Goal: Book appointment/travel/reservation

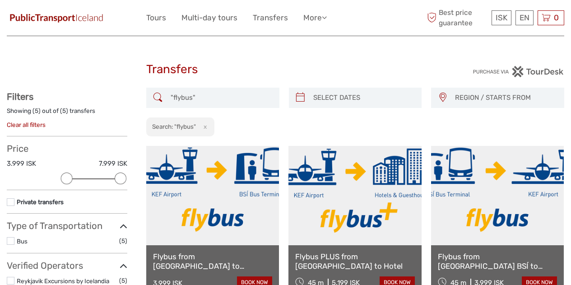
select select
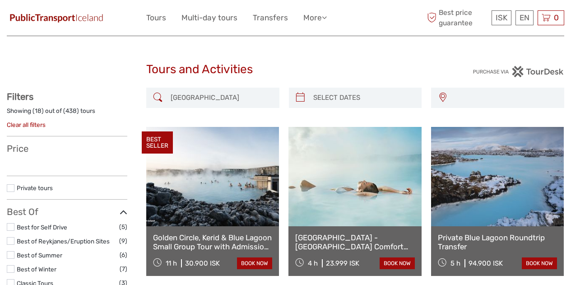
select select
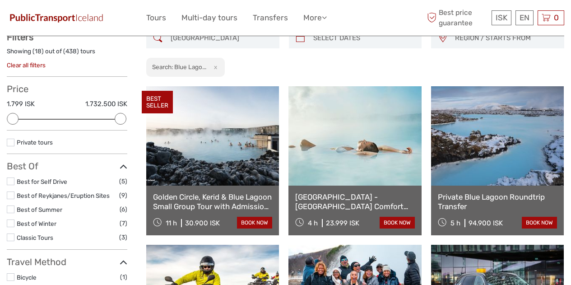
scroll to position [60, 0]
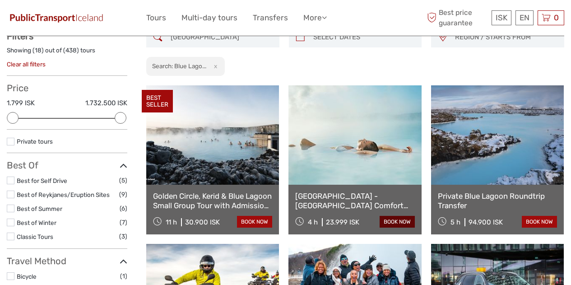
click at [404, 221] on link "book now" at bounding box center [396, 222] width 35 height 12
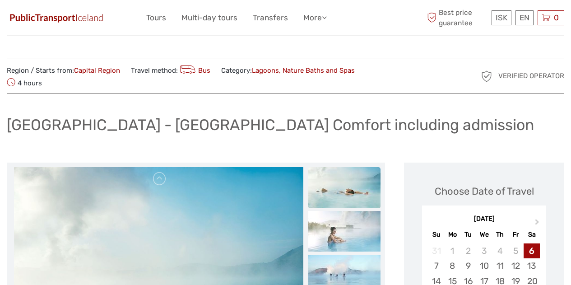
click at [88, 138] on div "Reykjavík - Blue Lagoon Comfort including admission" at bounding box center [285, 128] width 557 height 33
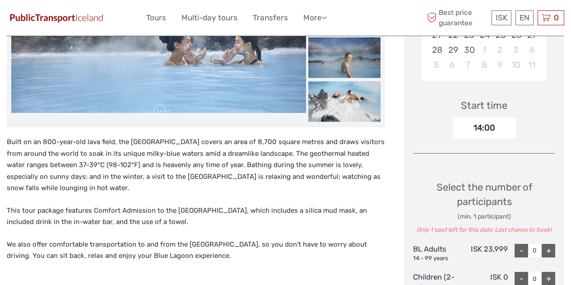
scroll to position [261, 0]
click at [279, 21] on link "Transfers" at bounding box center [270, 17] width 35 height 13
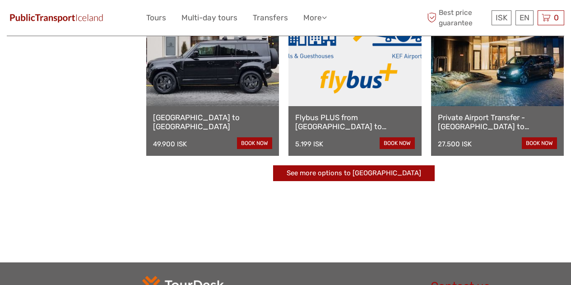
scroll to position [277, 0]
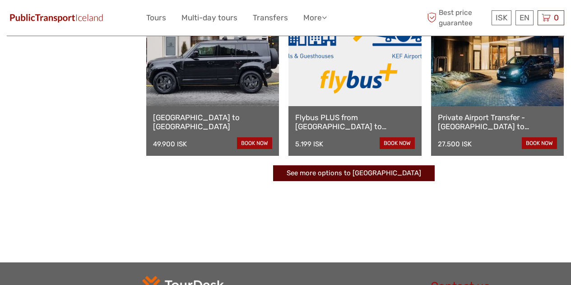
click at [397, 176] on link "See more options to Keflavík airport" at bounding box center [353, 173] width 161 height 16
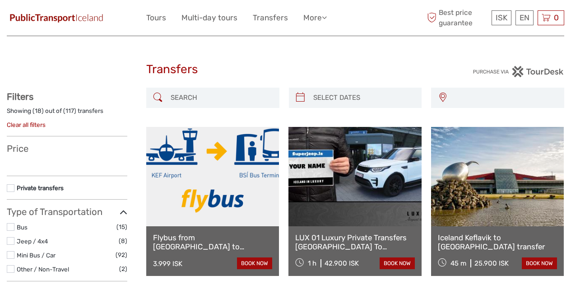
select select
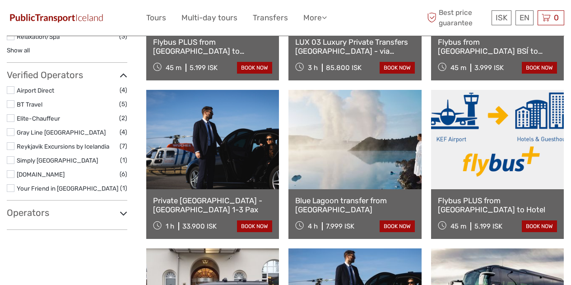
scroll to position [353, 0]
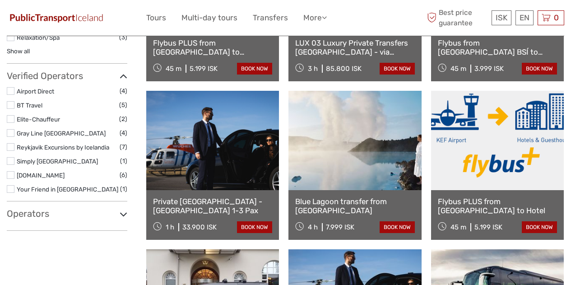
click at [385, 204] on link "Blue Lagoon transfer from [GEOGRAPHIC_DATA]" at bounding box center [354, 206] width 119 height 18
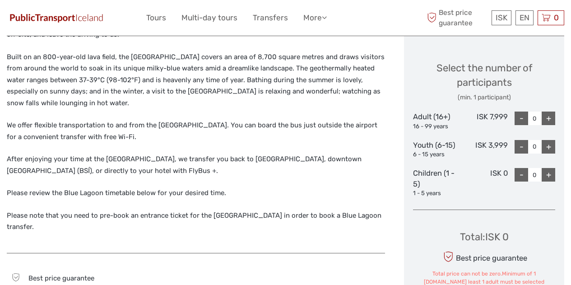
scroll to position [367, 0]
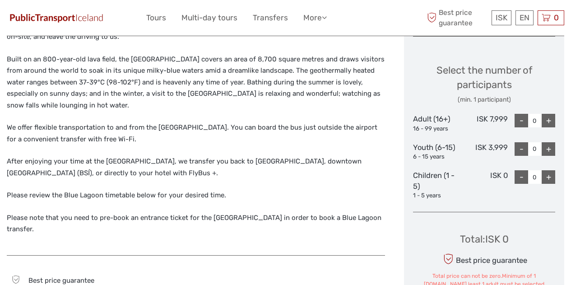
click at [548, 120] on div "+" at bounding box center [548, 121] width 14 height 14
type input "1"
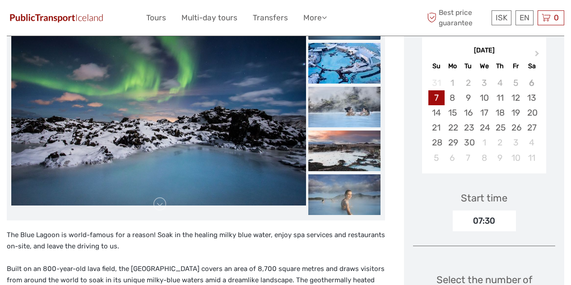
scroll to position [154, 0]
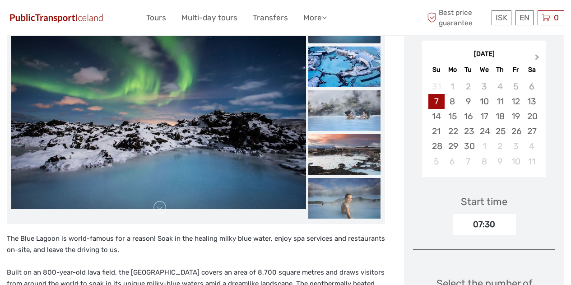
click at [537, 57] on span "Next Month" at bounding box center [537, 58] width 0 height 13
click at [516, 149] on div "31" at bounding box center [515, 145] width 16 height 15
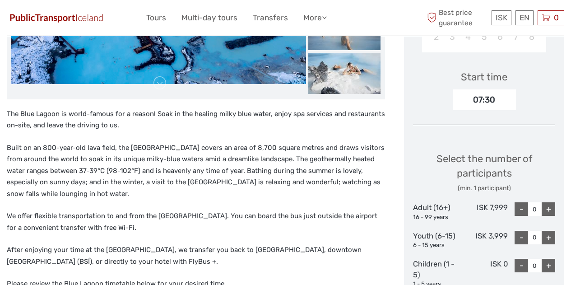
scroll to position [287, 0]
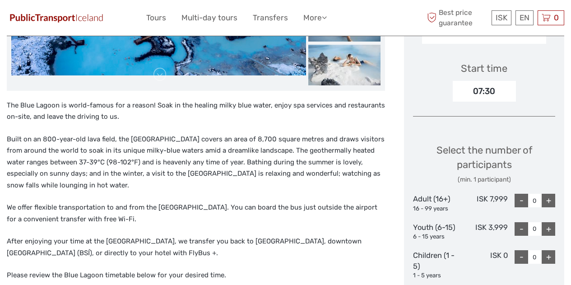
click at [549, 201] on div "+" at bounding box center [548, 201] width 14 height 14
type input "1"
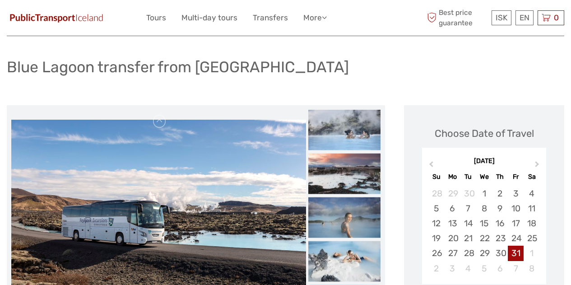
scroll to position [0, 0]
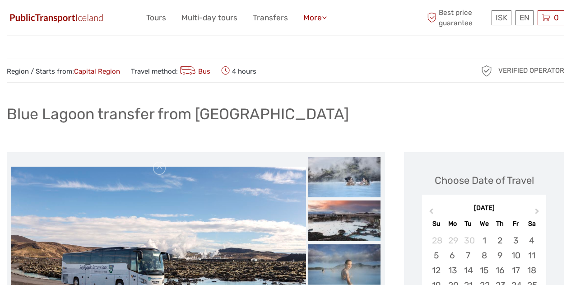
click at [325, 18] on icon at bounding box center [324, 18] width 5 height 8
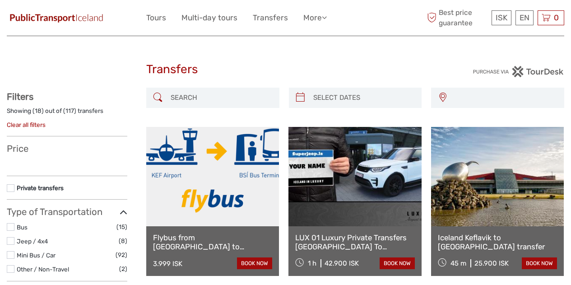
select select
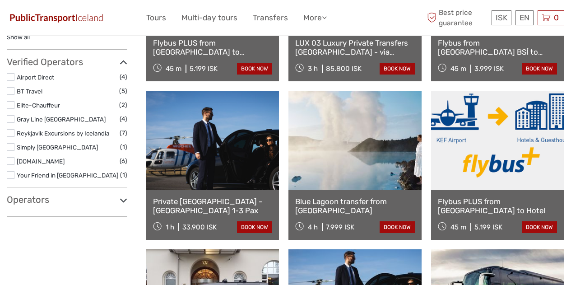
select select
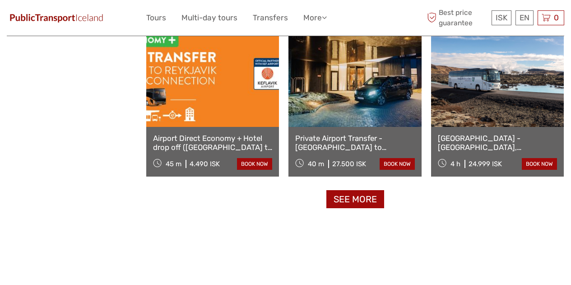
scroll to position [891, 0]
click at [373, 203] on link "See more" at bounding box center [355, 199] width 58 height 18
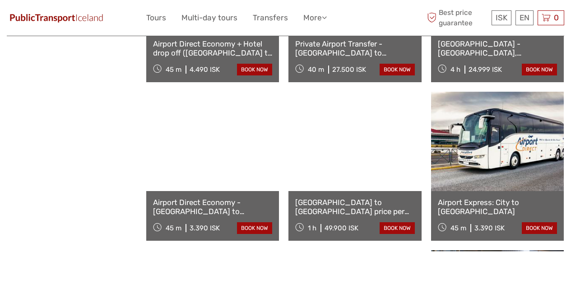
scroll to position [983, 0]
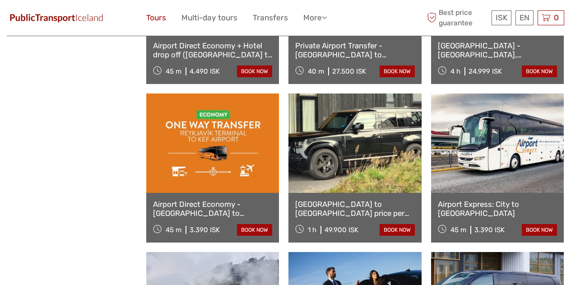
click at [161, 20] on link "Tours" at bounding box center [156, 17] width 20 height 13
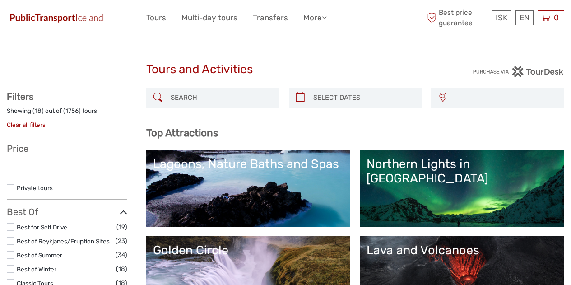
select select
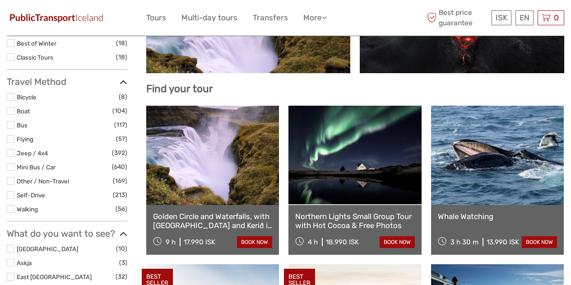
scroll to position [239, 0]
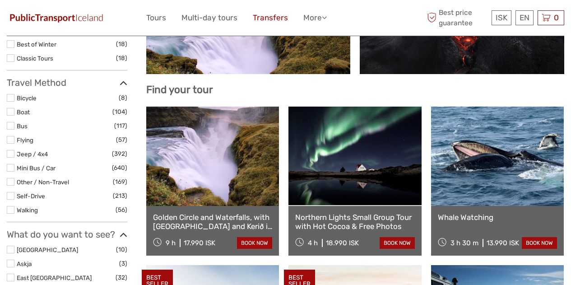
click at [273, 17] on link "Transfers" at bounding box center [270, 17] width 35 height 13
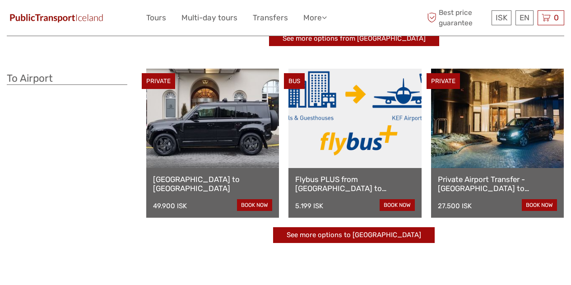
scroll to position [222, 0]
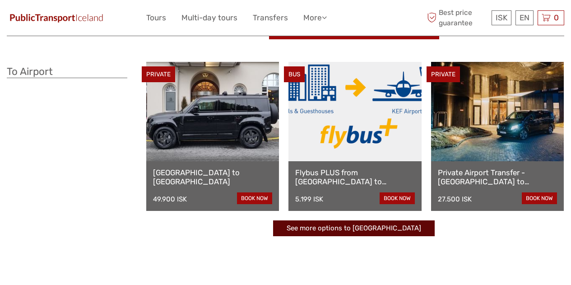
click at [398, 230] on link "See more options to [GEOGRAPHIC_DATA]" at bounding box center [353, 228] width 161 height 16
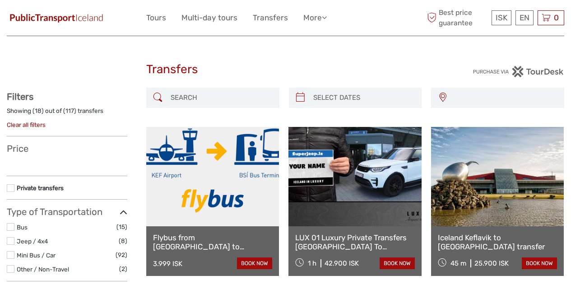
select select
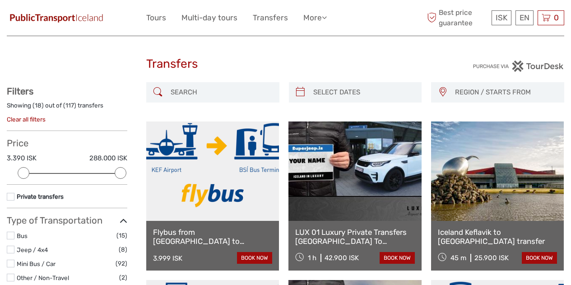
scroll to position [1, 0]
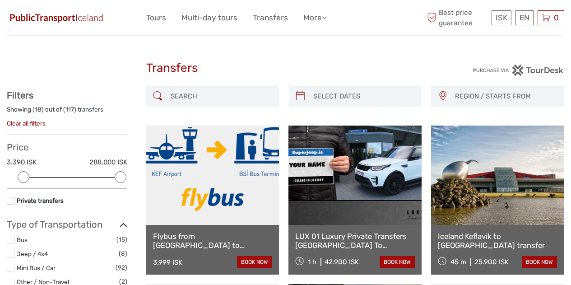
click at [486, 100] on span "REGION / STARTS FROM" at bounding box center [505, 96] width 109 height 15
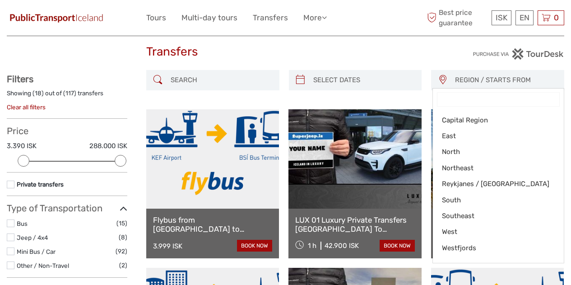
scroll to position [16, 0]
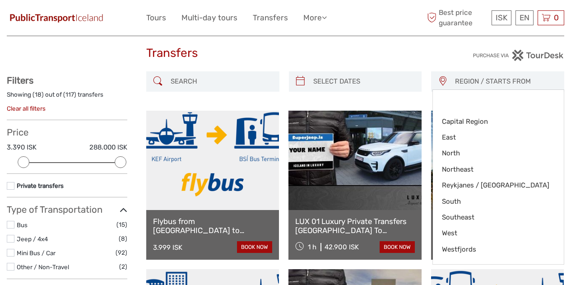
click at [386, 63] on div "Transfers" at bounding box center [285, 56] width 279 height 29
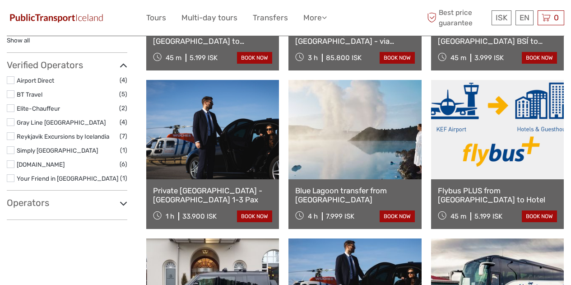
scroll to position [364, 0]
click at [360, 194] on link "Blue Lagoon transfer from [GEOGRAPHIC_DATA]" at bounding box center [354, 195] width 119 height 18
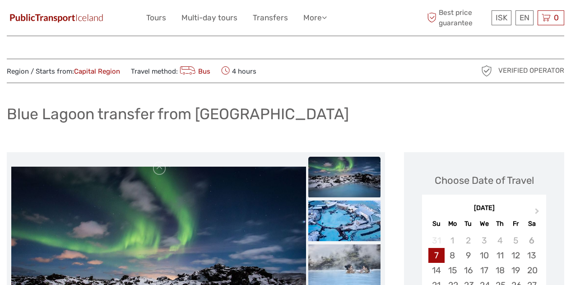
click at [297, 102] on div "Blue Lagoon transfer from [GEOGRAPHIC_DATA]" at bounding box center [285, 117] width 557 height 33
